Goal: Transaction & Acquisition: Purchase product/service

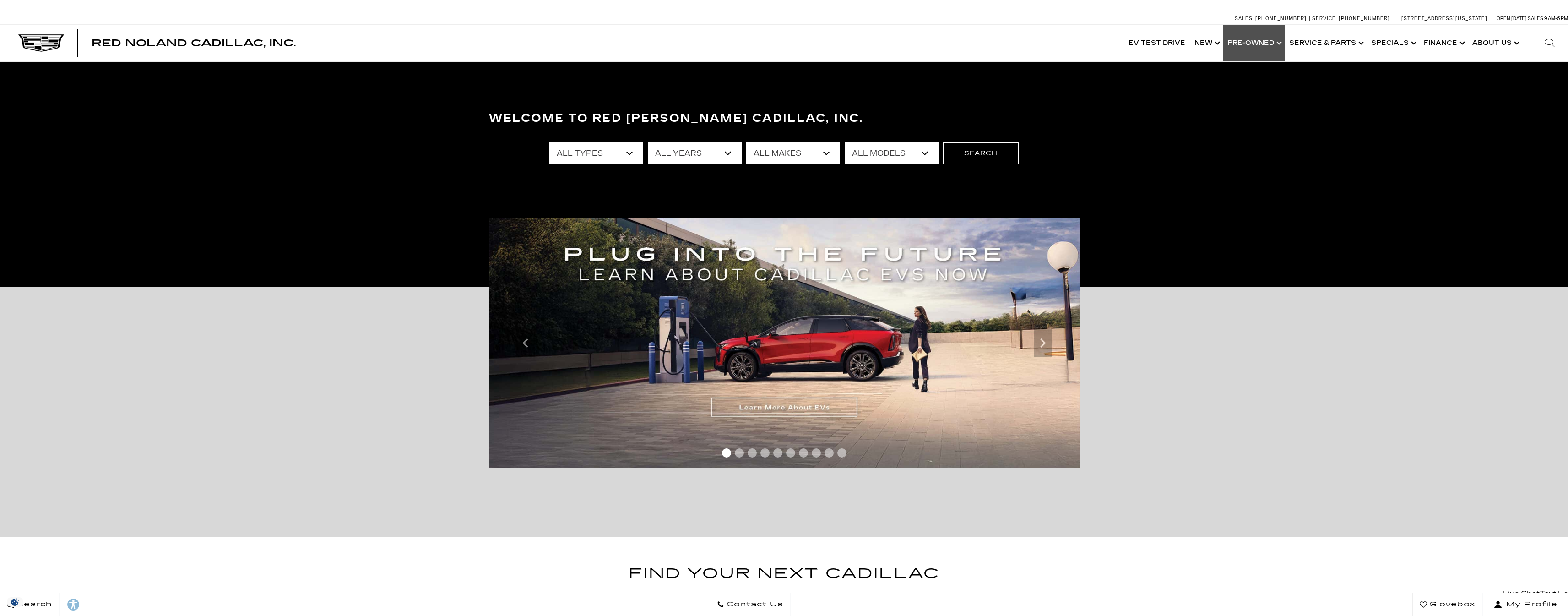
click at [1266, 48] on link "Show Pre-Owned" at bounding box center [1254, 43] width 62 height 37
click at [1268, 43] on link "Show Pre-Owned" at bounding box center [1254, 43] width 62 height 37
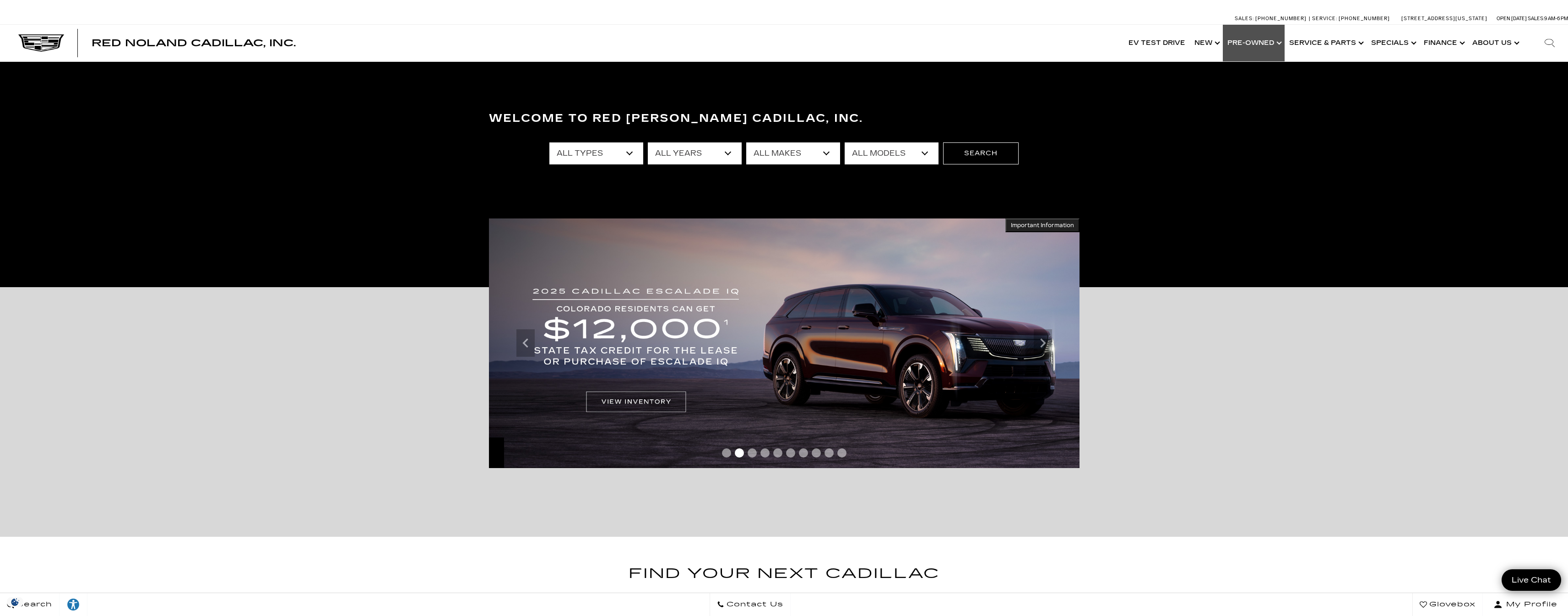
click at [1268, 42] on link "Show Pre-Owned" at bounding box center [1254, 43] width 62 height 37
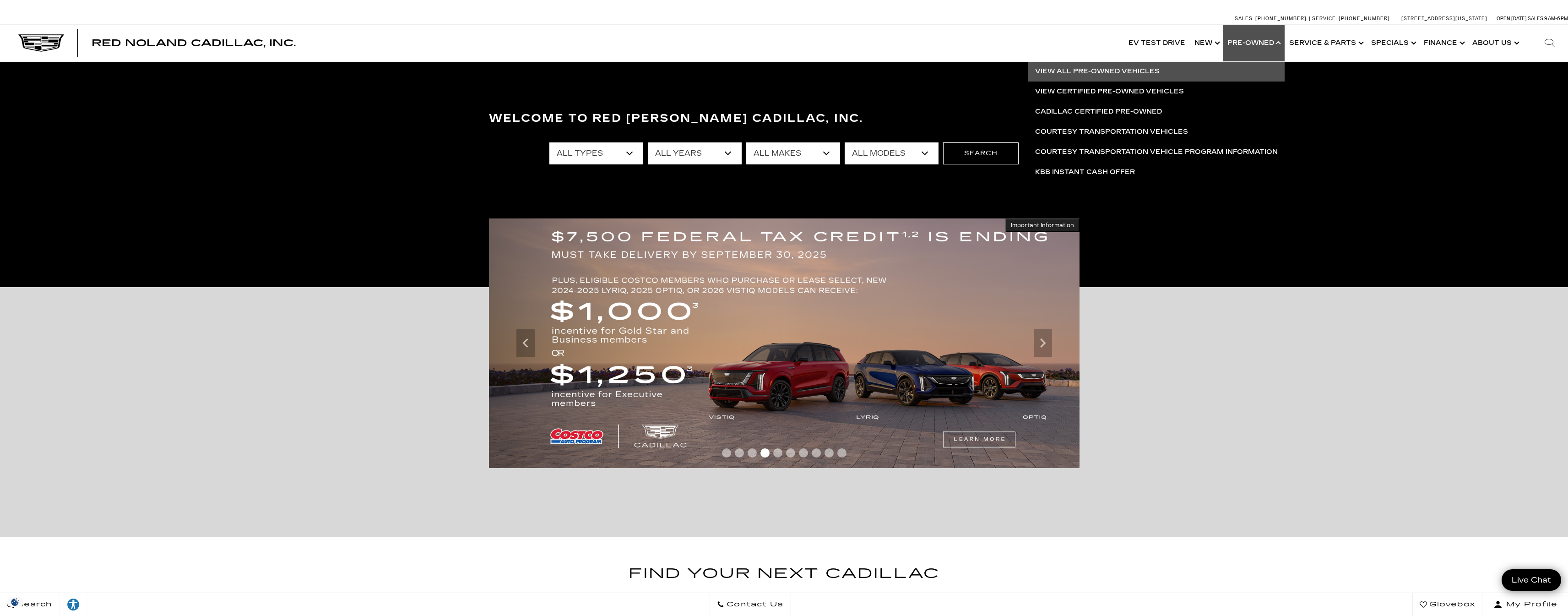
click at [1117, 70] on link "View All Pre-Owned Vehicles" at bounding box center [1156, 71] width 256 height 20
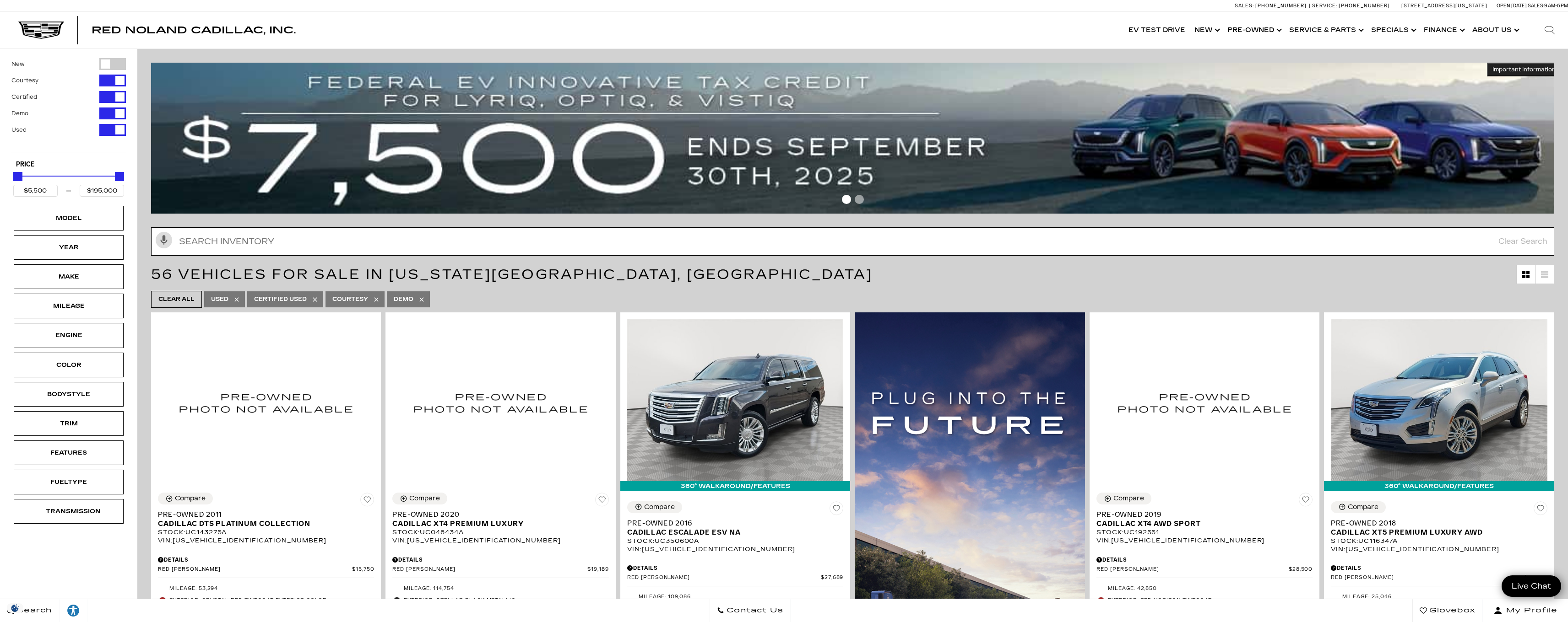
click at [700, 239] on input "Search Inventory" at bounding box center [852, 241] width 1403 height 29
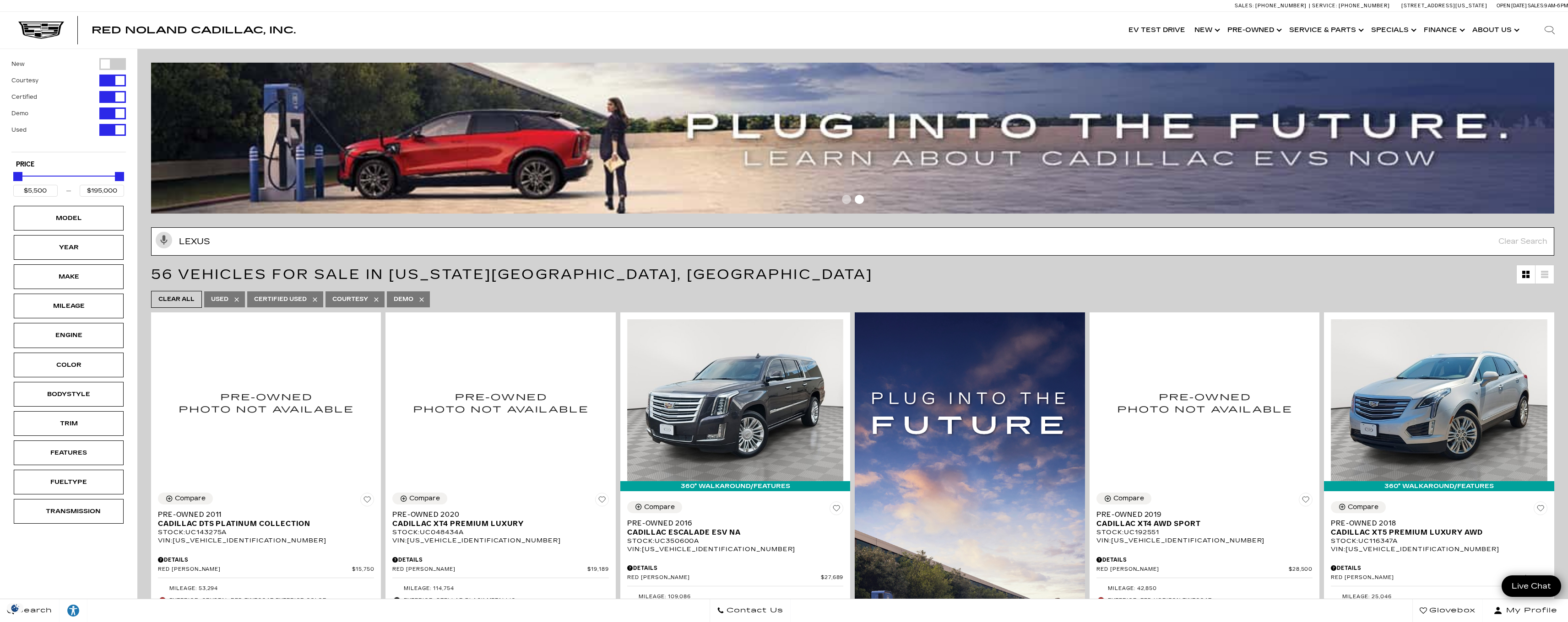
type input "lexus"
type input "$35,189"
type input "$43,189"
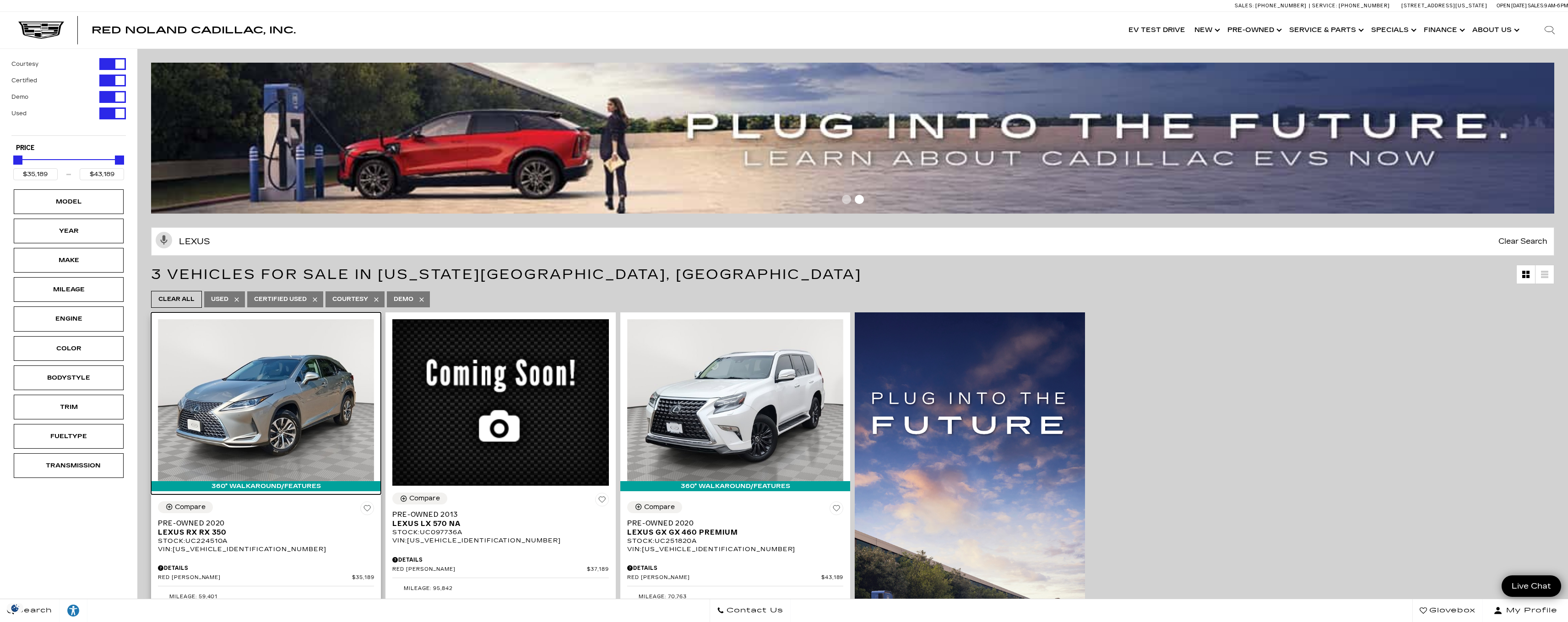
click at [220, 444] on img at bounding box center [266, 400] width 216 height 162
